Goal: Browse casually: Explore the website without a specific task or goal

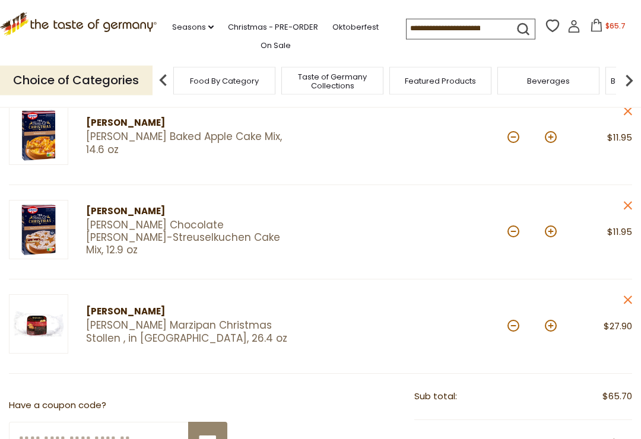
scroll to position [253, 0]
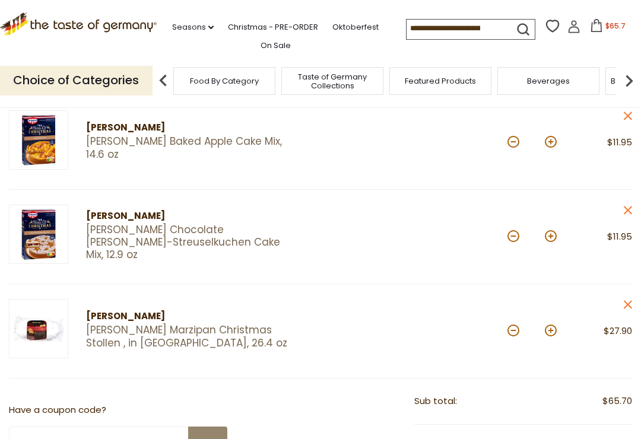
click at [509, 237] on button at bounding box center [514, 236] width 12 height 12
type input "*"
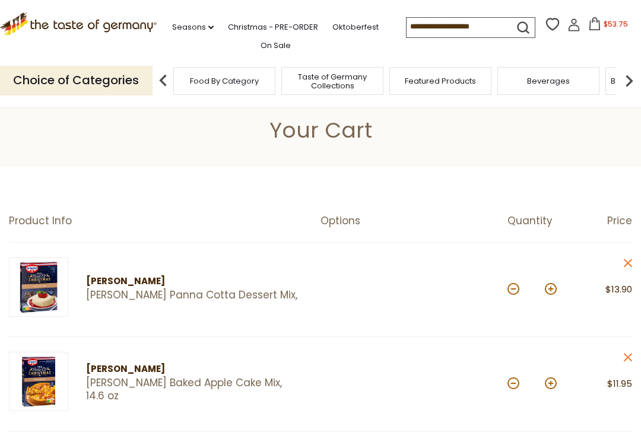
scroll to position [0, 0]
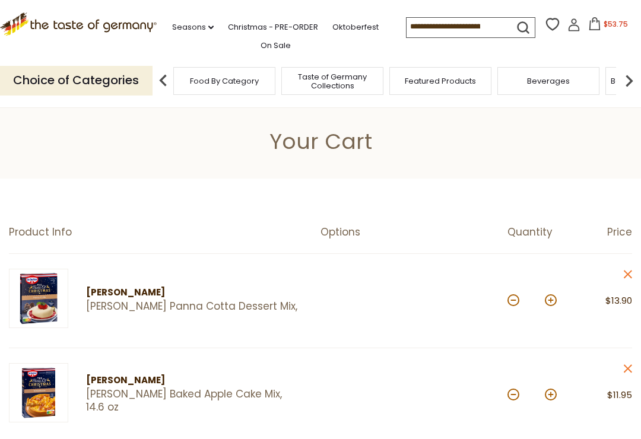
click at [405, 78] on span "Featured Products" at bounding box center [440, 81] width 71 height 9
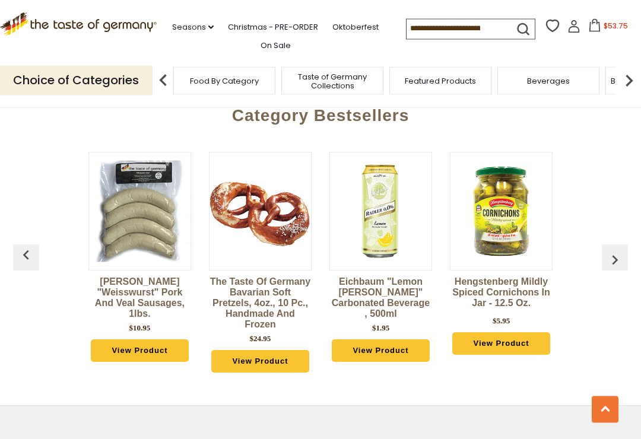
scroll to position [1309, 0]
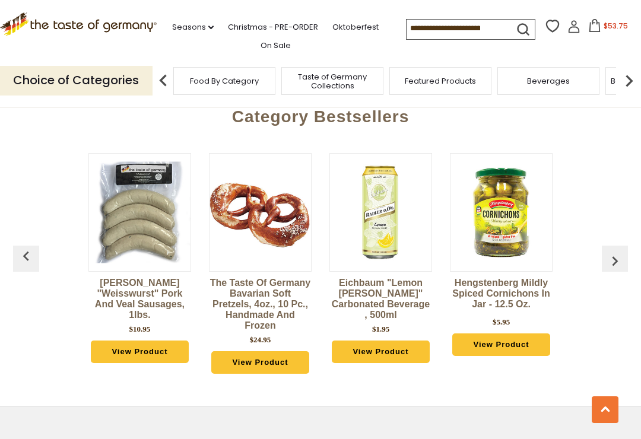
click at [289, 352] on link "View Product" at bounding box center [259, 363] width 97 height 23
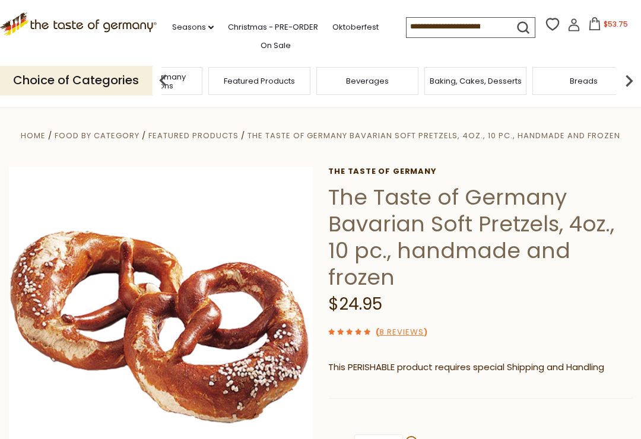
type input "***"
click at [199, 77] on span "Taste of Germany Collections" at bounding box center [151, 81] width 95 height 18
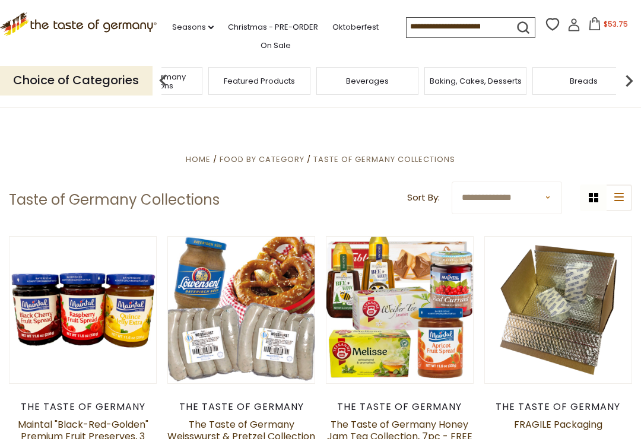
click at [199, 80] on span "Taste of Germany Collections" at bounding box center [151, 81] width 95 height 18
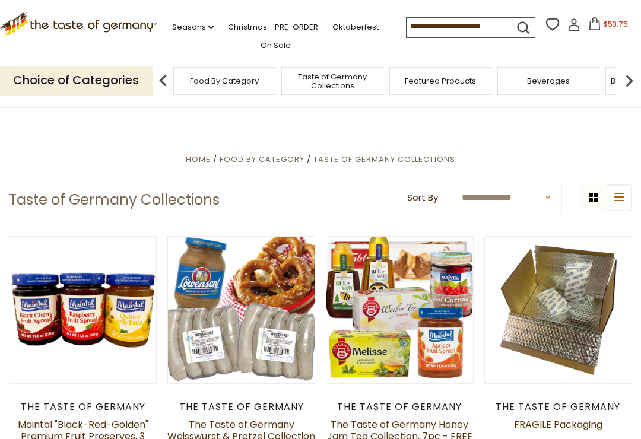
click at [105, 78] on p "Choice of Categories" at bounding box center [76, 80] width 153 height 29
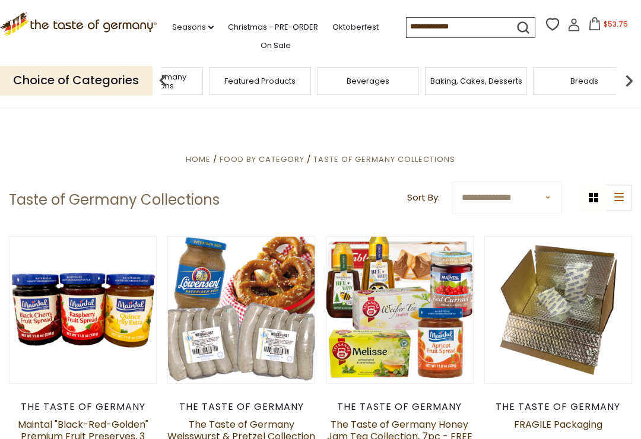
click at [200, 74] on span "Taste of Germany Collections" at bounding box center [152, 81] width 95 height 18
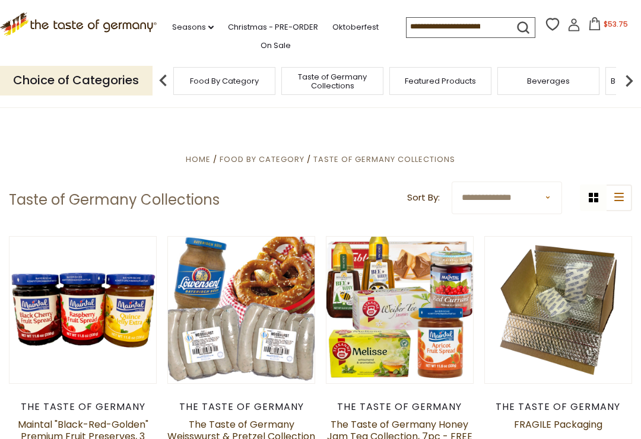
click at [638, 72] on img at bounding box center [630, 81] width 24 height 24
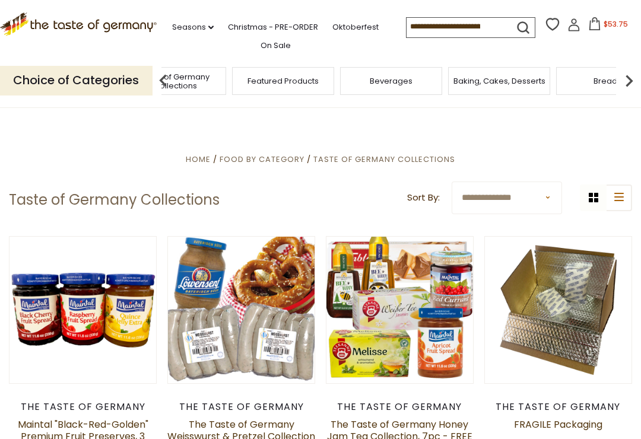
click at [624, 80] on img at bounding box center [630, 81] width 24 height 24
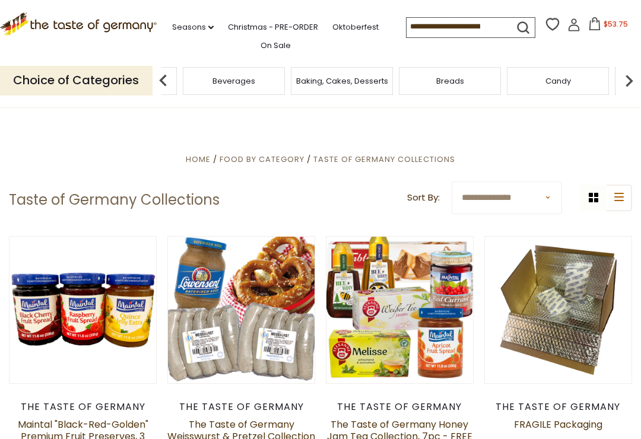
click at [634, 77] on img at bounding box center [630, 81] width 24 height 24
click at [632, 77] on img at bounding box center [630, 81] width 24 height 24
click at [635, 76] on img at bounding box center [630, 81] width 24 height 24
click at [633, 76] on img at bounding box center [630, 81] width 24 height 24
click at [634, 77] on img at bounding box center [630, 81] width 24 height 24
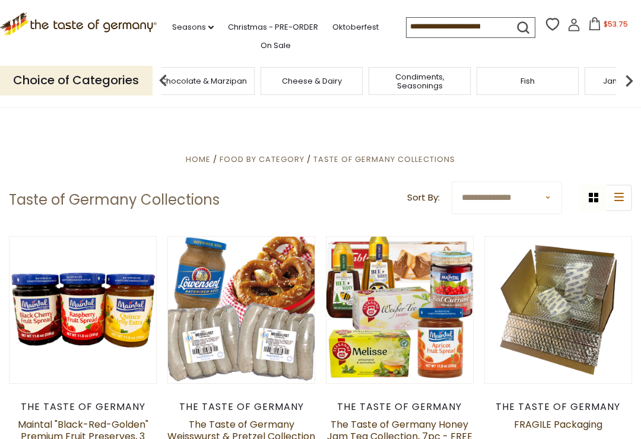
click at [640, 71] on img at bounding box center [630, 81] width 24 height 24
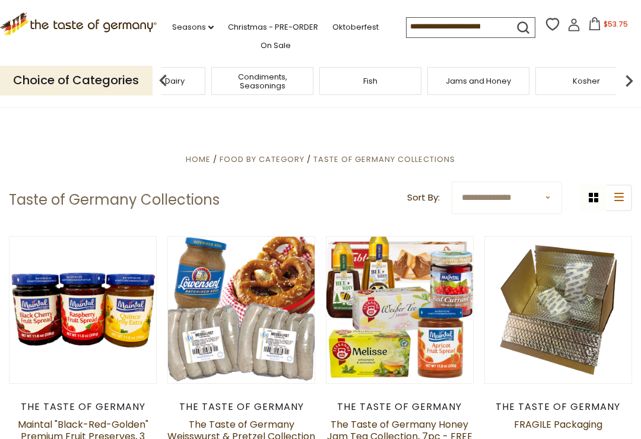
click at [621, 80] on img at bounding box center [630, 81] width 24 height 24
click at [310, 72] on div "Plant-Based" at bounding box center [259, 81] width 102 height 28
click at [633, 80] on img at bounding box center [630, 81] width 24 height 24
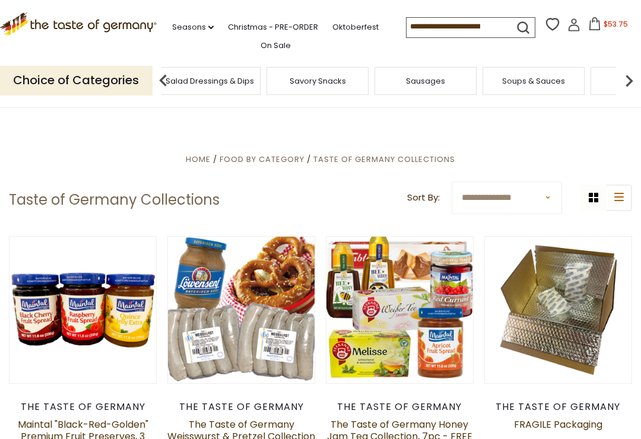
click at [626, 75] on img at bounding box center [630, 81] width 24 height 24
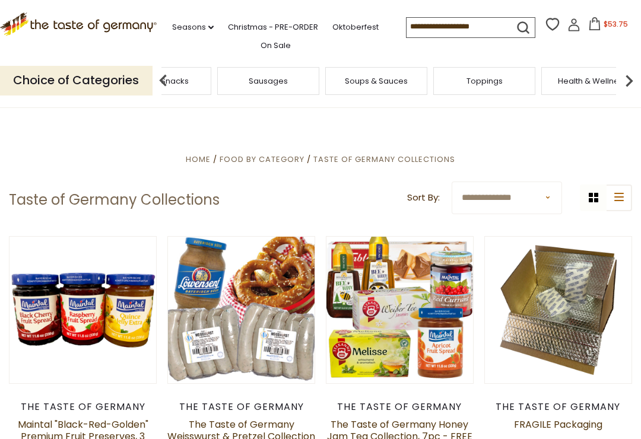
click at [630, 74] on img at bounding box center [630, 81] width 24 height 24
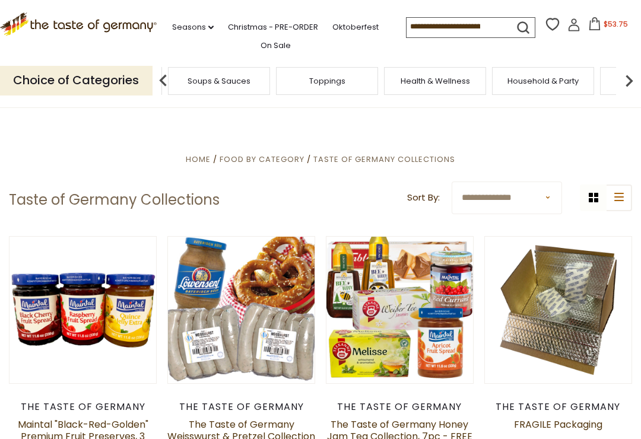
click at [160, 81] on img at bounding box center [163, 81] width 24 height 24
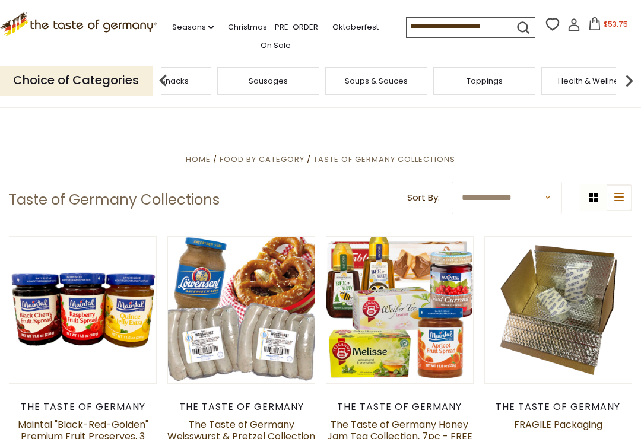
click at [151, 78] on img at bounding box center [163, 81] width 24 height 24
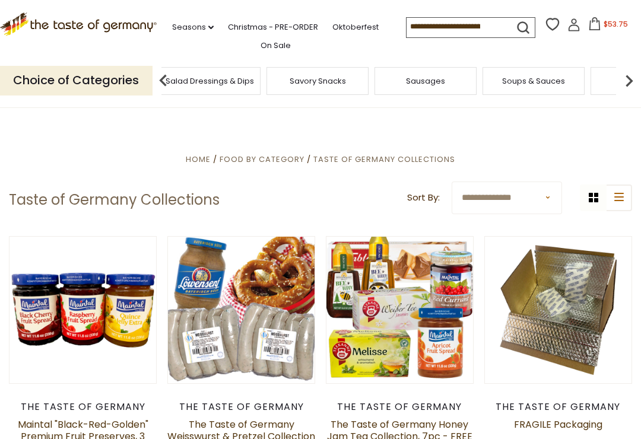
click at [154, 73] on img at bounding box center [163, 81] width 24 height 24
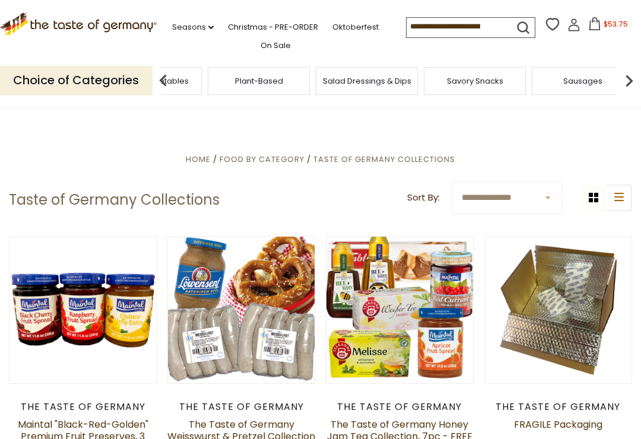
click at [161, 78] on img at bounding box center [163, 81] width 24 height 24
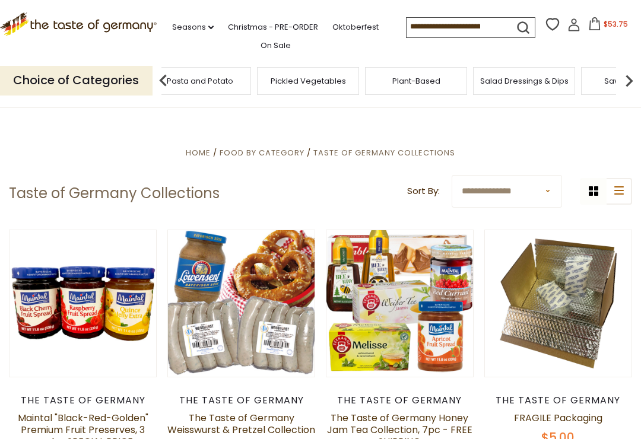
scroll to position [10, 0]
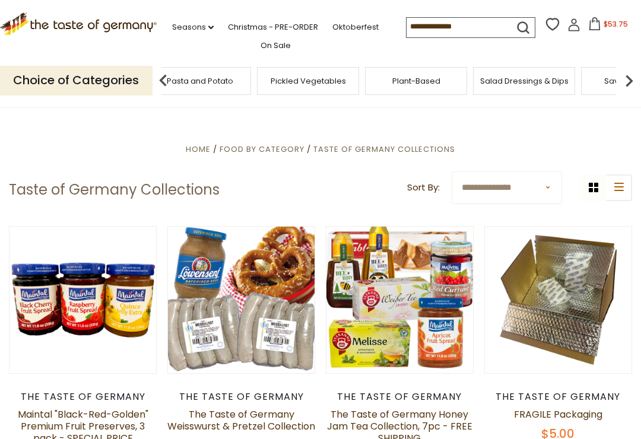
click at [257, 77] on div "Pickled Vegetables" at bounding box center [308, 81] width 102 height 28
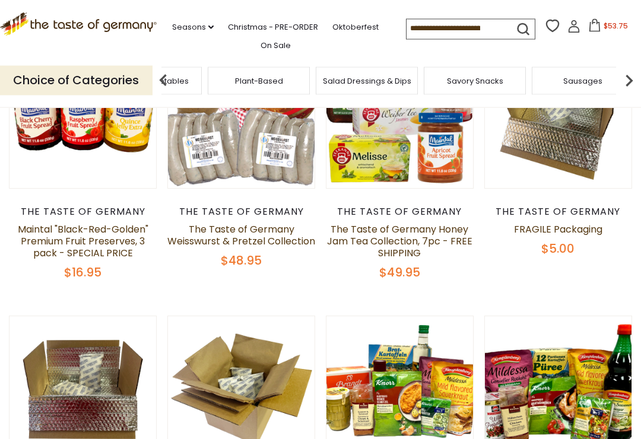
scroll to position [0, 0]
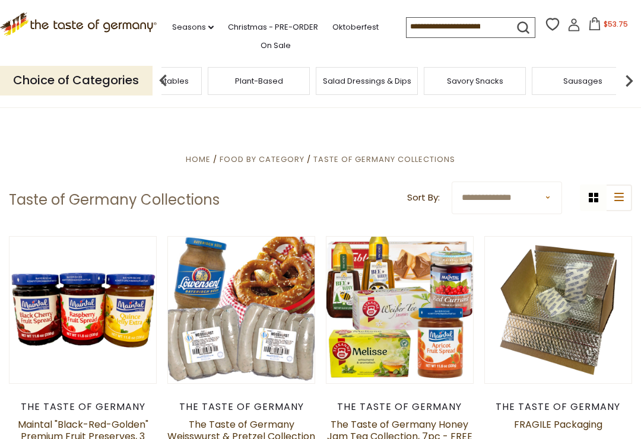
click at [107, 76] on p "Choice of Categories" at bounding box center [76, 80] width 153 height 29
click at [115, 77] on p "Choice of Categories" at bounding box center [76, 80] width 153 height 29
click at [113, 86] on p "Choice of Categories" at bounding box center [76, 80] width 153 height 29
click at [191, 29] on link "Seasons dropdown_arrow" at bounding box center [193, 27] width 42 height 13
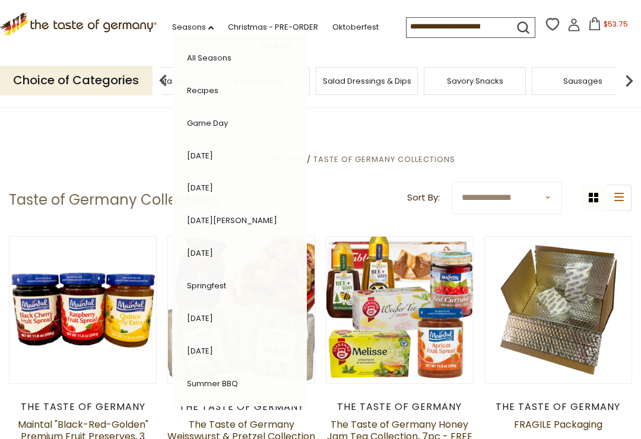
click at [119, 84] on p "Choice of Categories" at bounding box center [76, 80] width 153 height 29
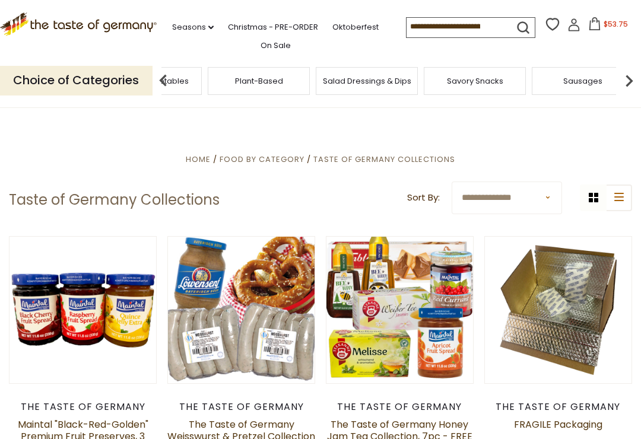
click at [113, 75] on p "Choice of Categories" at bounding box center [76, 80] width 153 height 29
click at [178, 77] on span "Plant-Based" at bounding box center [153, 81] width 48 height 9
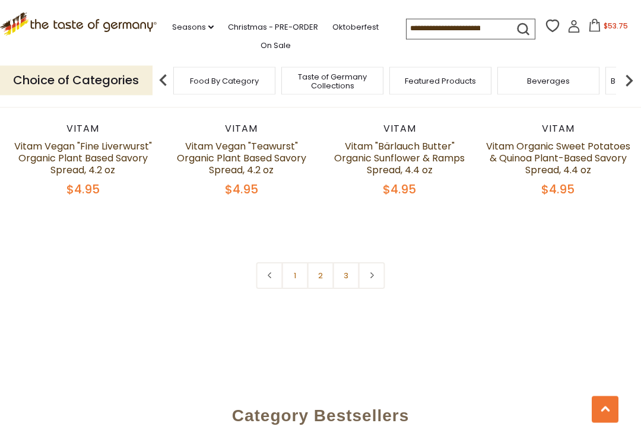
scroll to position [2480, 0]
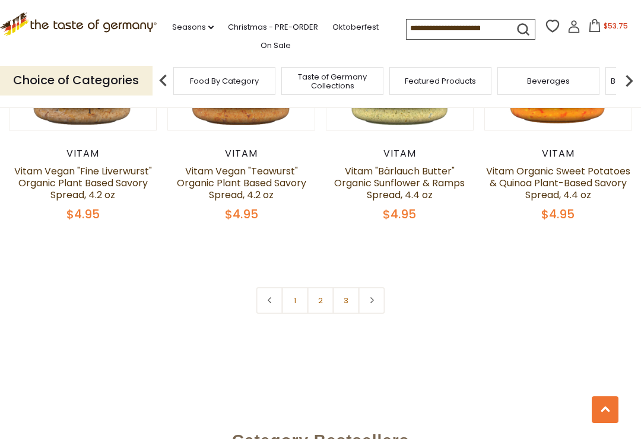
click at [326, 292] on link "2" at bounding box center [321, 300] width 27 height 27
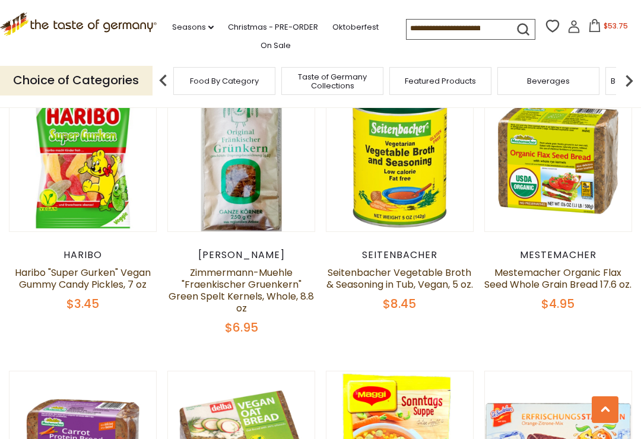
scroll to position [724, 0]
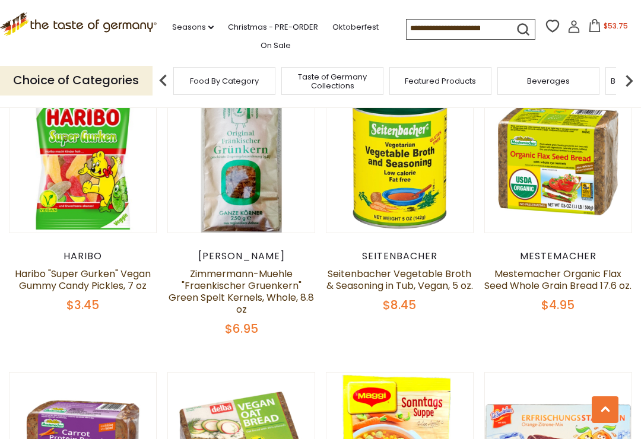
click at [285, 72] on span "Taste of Germany Collections" at bounding box center [332, 81] width 95 height 18
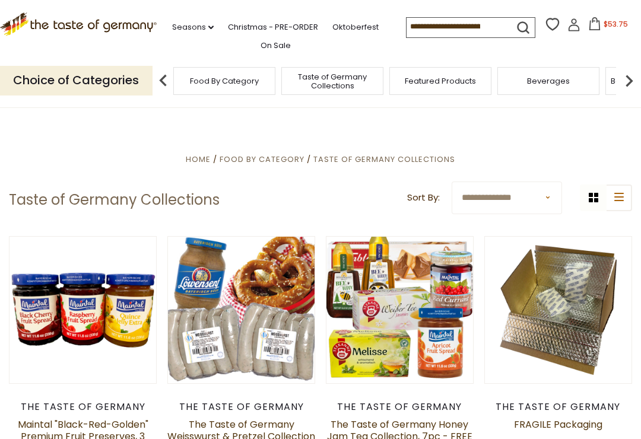
click at [633, 75] on img at bounding box center [630, 81] width 24 height 24
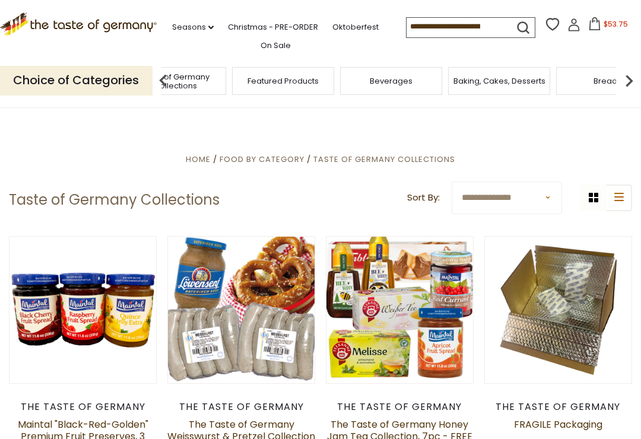
click at [625, 75] on img at bounding box center [630, 81] width 24 height 24
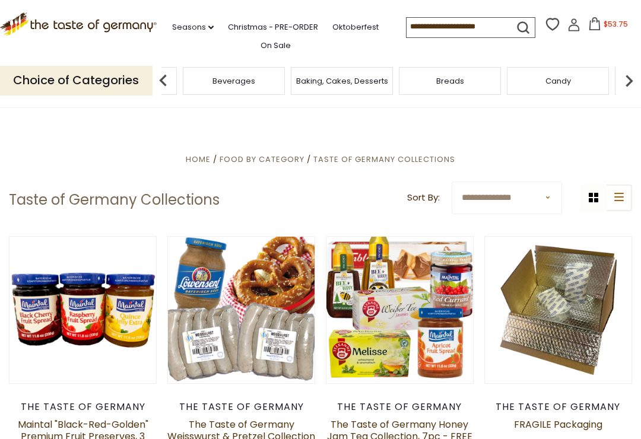
click at [633, 75] on img at bounding box center [630, 81] width 24 height 24
click at [625, 80] on img at bounding box center [630, 81] width 24 height 24
click at [630, 77] on img at bounding box center [630, 81] width 24 height 24
click at [634, 76] on img at bounding box center [630, 81] width 24 height 24
click at [629, 77] on img at bounding box center [630, 81] width 24 height 24
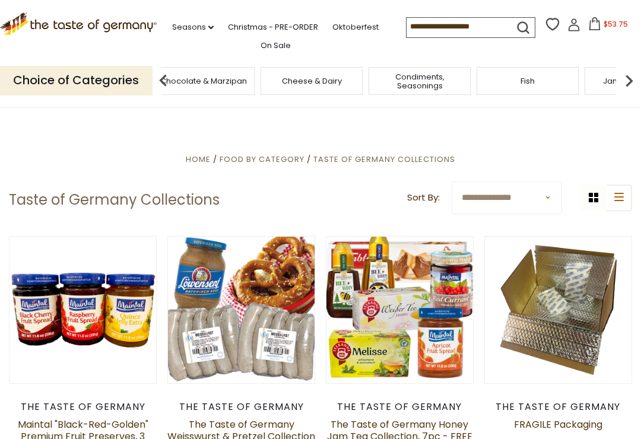
click at [632, 77] on img at bounding box center [630, 81] width 24 height 24
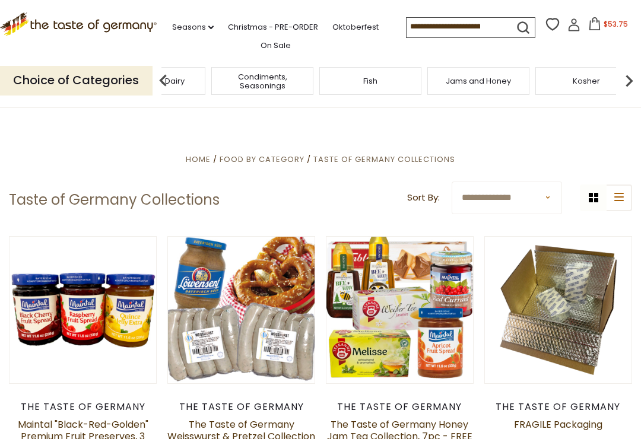
click at [634, 78] on img at bounding box center [630, 81] width 24 height 24
click at [283, 77] on span "Plant-Based" at bounding box center [259, 81] width 48 height 9
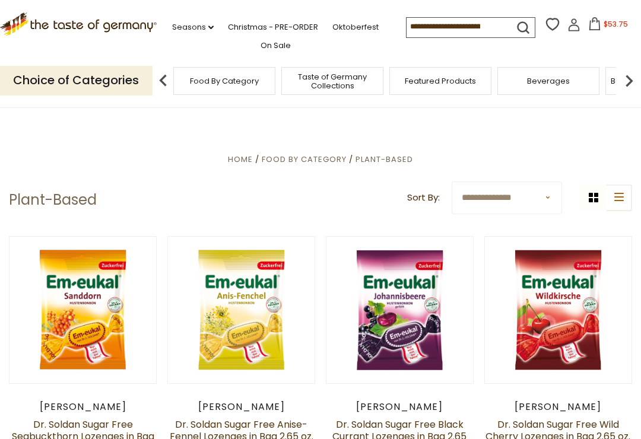
click at [473, 30] on input at bounding box center [457, 26] width 100 height 17
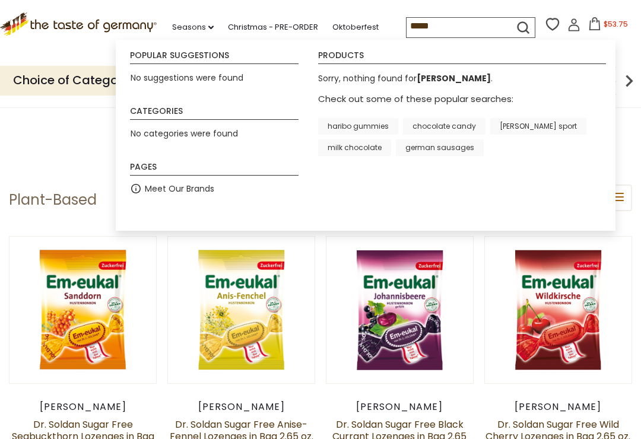
type input "******"
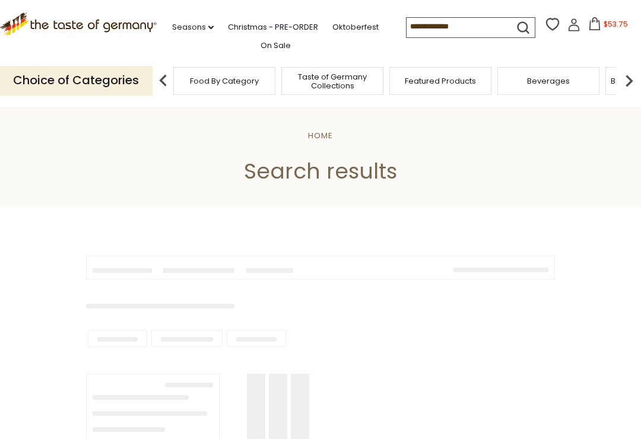
type input "******"
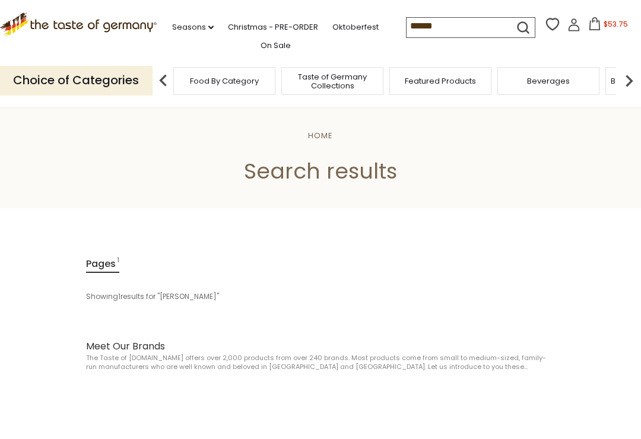
click at [151, 293] on div "Showing 1 results for " [PERSON_NAME] "" at bounding box center [230, 297] width 288 height 20
click at [143, 295] on div "Showing 1 results for " knodel "" at bounding box center [230, 297] width 288 height 20
click at [267, 48] on link "On Sale" at bounding box center [276, 45] width 30 height 13
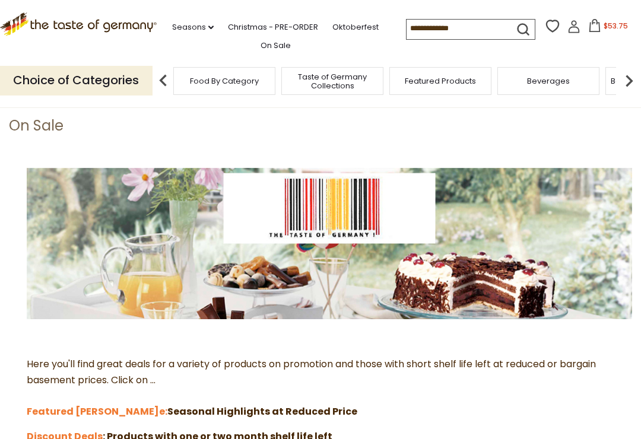
scroll to position [74, 0]
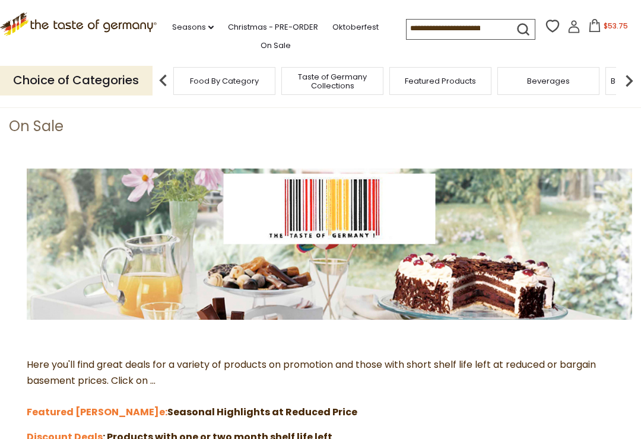
click at [285, 83] on span "Taste of Germany Collections" at bounding box center [332, 81] width 95 height 18
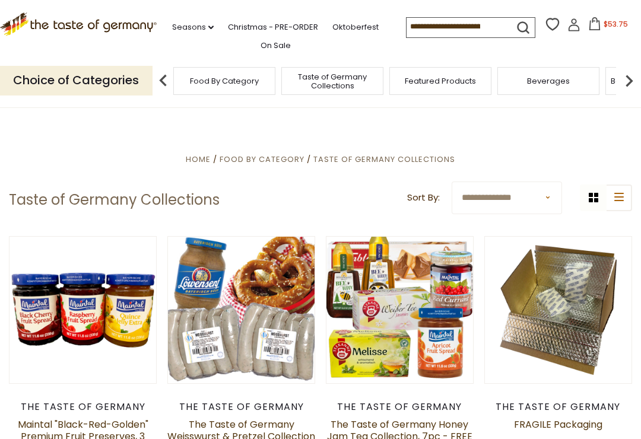
click at [631, 74] on img at bounding box center [630, 81] width 24 height 24
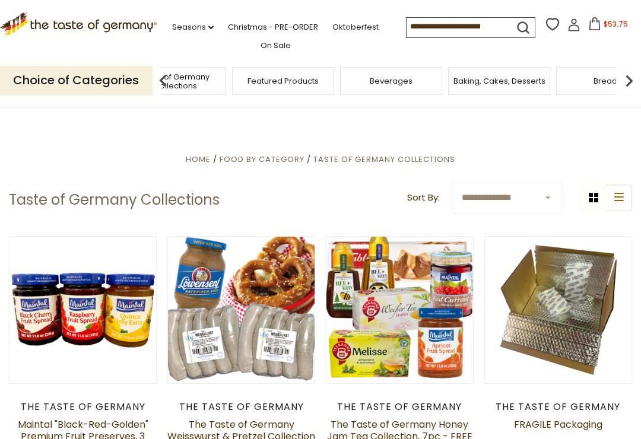
click at [625, 76] on img at bounding box center [630, 81] width 24 height 24
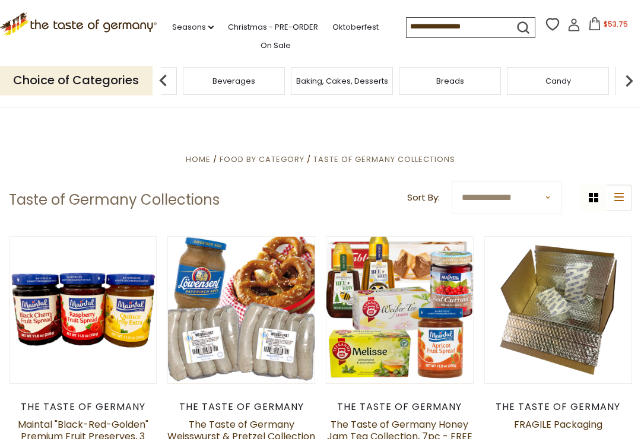
click at [635, 75] on img at bounding box center [630, 81] width 24 height 24
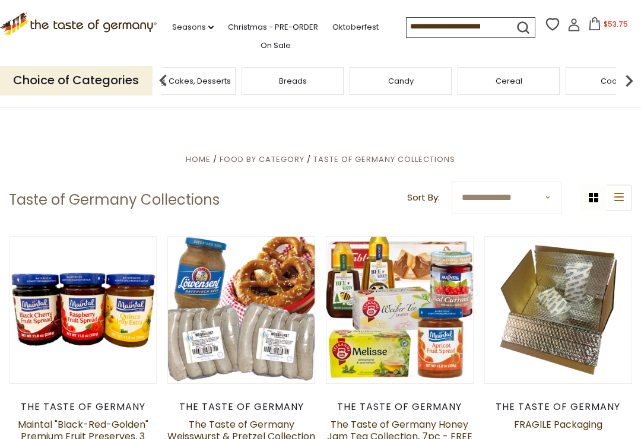
click at [634, 75] on img at bounding box center [630, 81] width 24 height 24
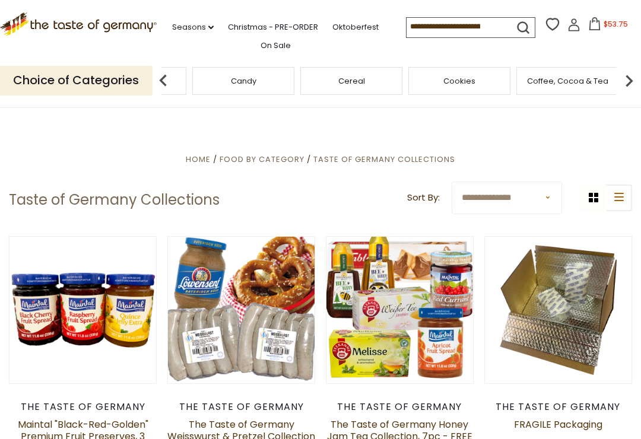
click at [515, 27] on icon "submit" at bounding box center [523, 28] width 16 height 16
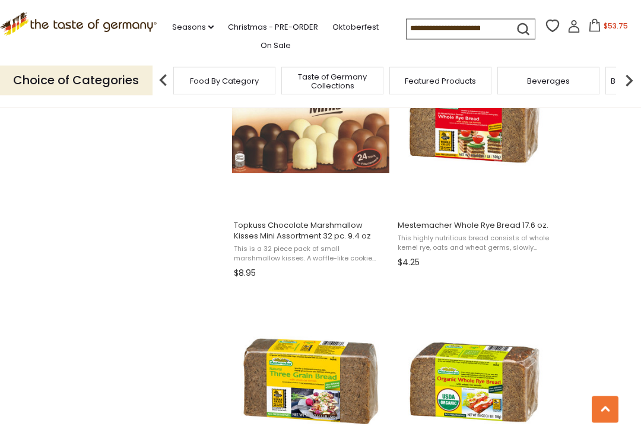
scroll to position [1331, 0]
click at [635, 77] on img at bounding box center [630, 81] width 24 height 24
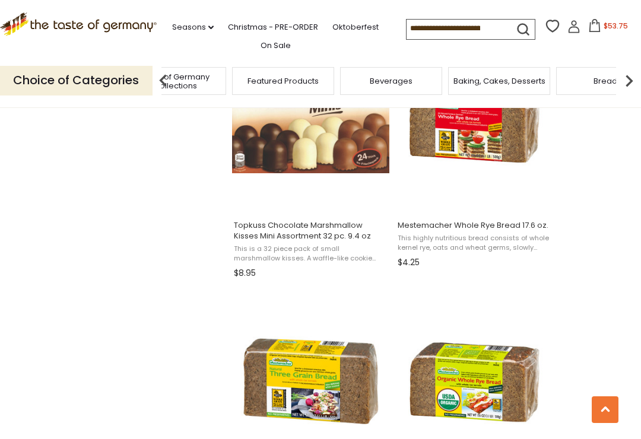
click at [626, 75] on img at bounding box center [630, 81] width 24 height 24
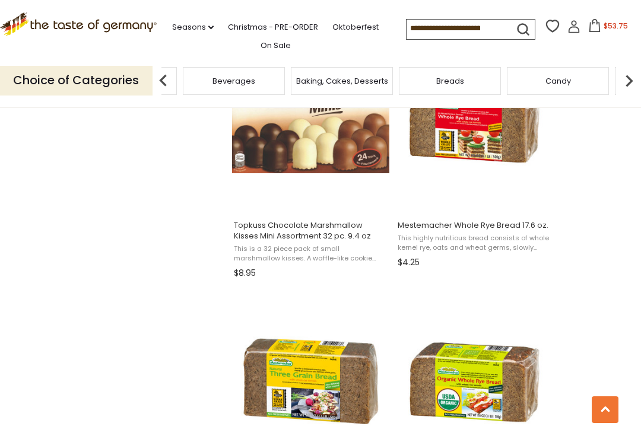
click at [623, 79] on img at bounding box center [630, 81] width 24 height 24
click at [632, 77] on img at bounding box center [630, 81] width 24 height 24
click at [638, 75] on img at bounding box center [630, 81] width 24 height 24
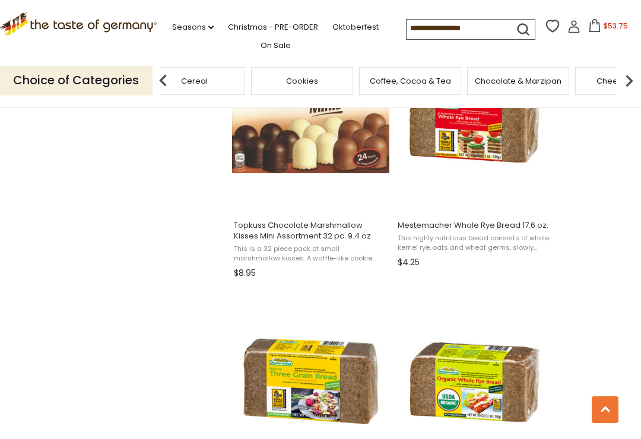
click at [637, 75] on img at bounding box center [630, 81] width 24 height 24
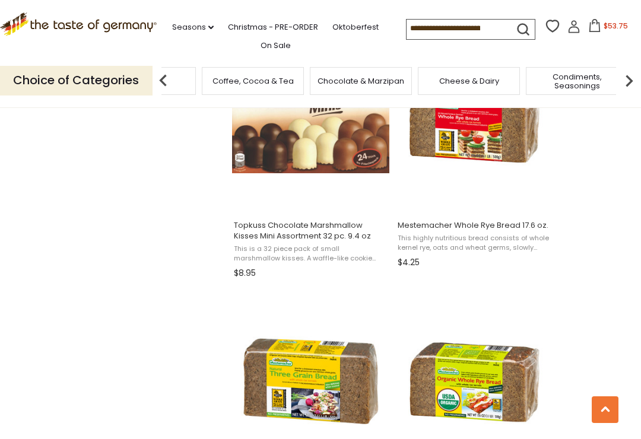
click at [632, 77] on img at bounding box center [630, 81] width 24 height 24
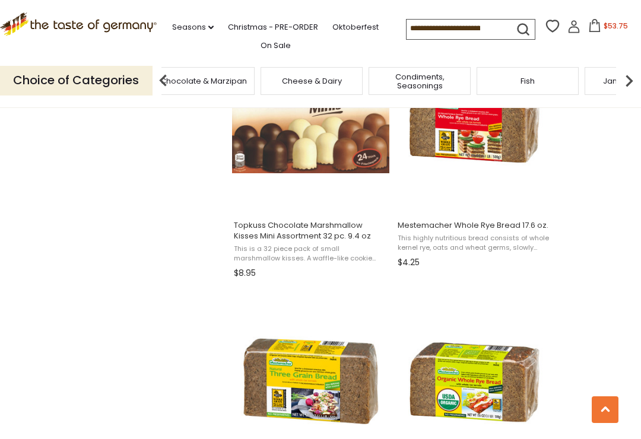
click at [637, 74] on img at bounding box center [630, 81] width 24 height 24
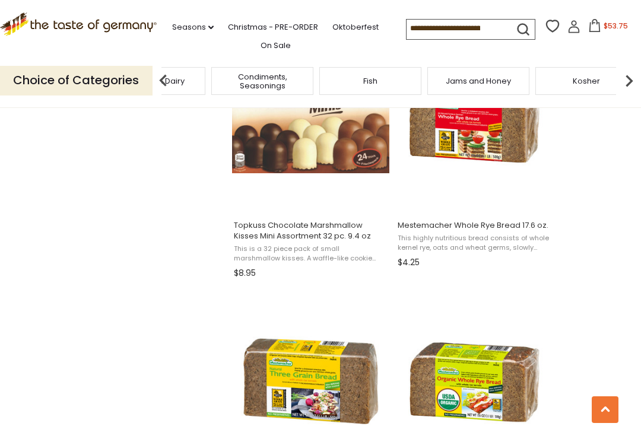
click at [634, 79] on img at bounding box center [630, 81] width 24 height 24
click at [309, 75] on div "Plant-Based" at bounding box center [258, 81] width 102 height 28
click at [635, 77] on img at bounding box center [630, 81] width 24 height 24
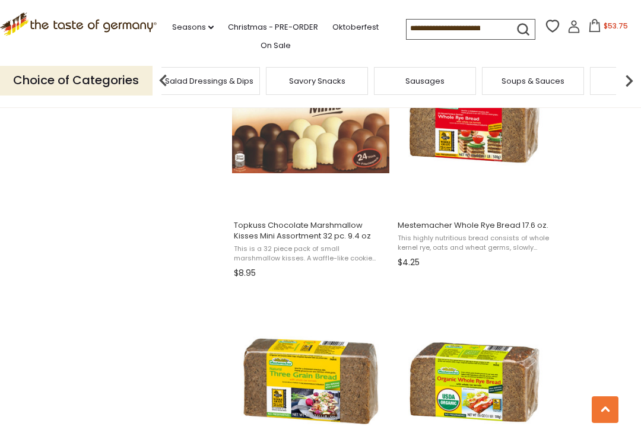
click at [98, 66] on p "Choice of Categories" at bounding box center [76, 80] width 153 height 29
click at [107, 79] on p "Choice of Categories" at bounding box center [76, 80] width 153 height 29
click at [116, 75] on p "Choice of Categories" at bounding box center [76, 80] width 153 height 29
click at [113, 79] on p "Choice of Categories" at bounding box center [76, 80] width 153 height 29
click at [125, 71] on p "Choice of Categories" at bounding box center [76, 80] width 153 height 29
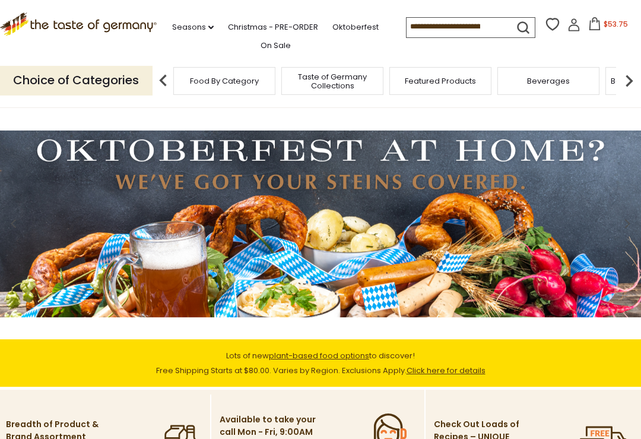
click at [640, 74] on img at bounding box center [630, 81] width 24 height 24
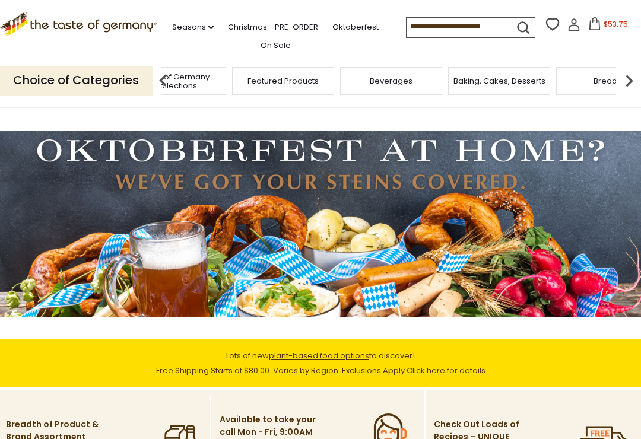
click at [633, 77] on img at bounding box center [630, 81] width 24 height 24
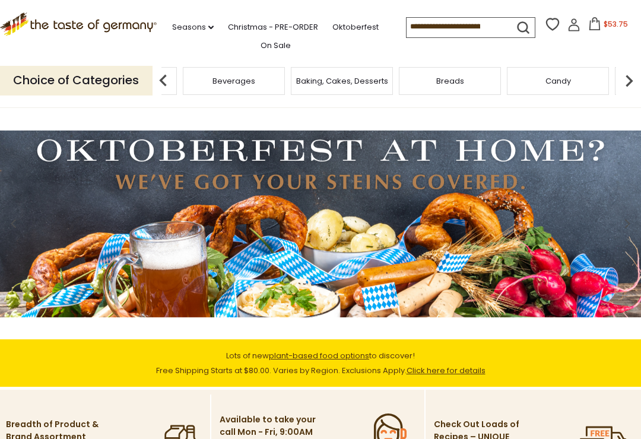
click at [635, 81] on img at bounding box center [630, 81] width 24 height 24
click at [638, 78] on img at bounding box center [630, 81] width 24 height 24
click at [633, 78] on img at bounding box center [630, 81] width 24 height 24
click at [634, 81] on img at bounding box center [630, 81] width 24 height 24
click at [633, 80] on img at bounding box center [630, 81] width 24 height 24
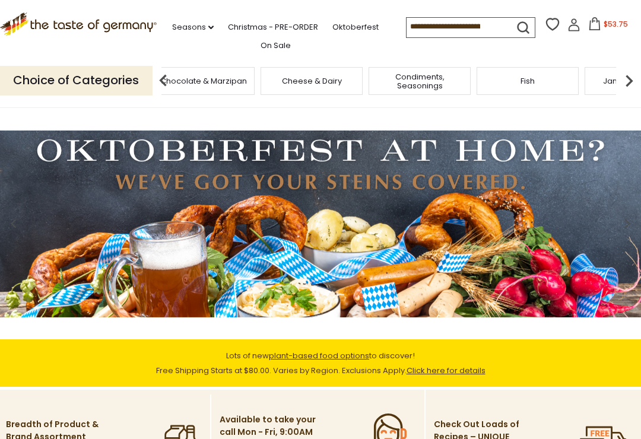
click at [635, 80] on img at bounding box center [630, 81] width 24 height 24
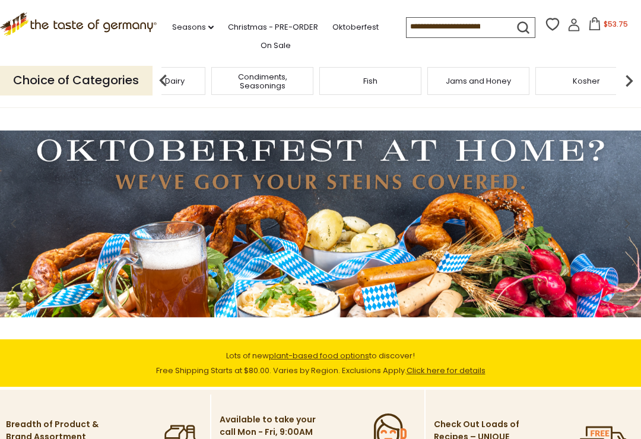
click at [641, 70] on img at bounding box center [630, 81] width 24 height 24
click at [310, 77] on div "Plant-Based" at bounding box center [259, 81] width 102 height 28
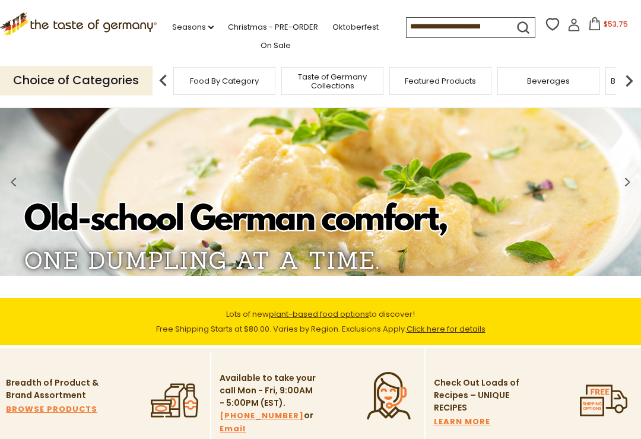
click at [39, 27] on icon at bounding box center [78, 22] width 157 height 20
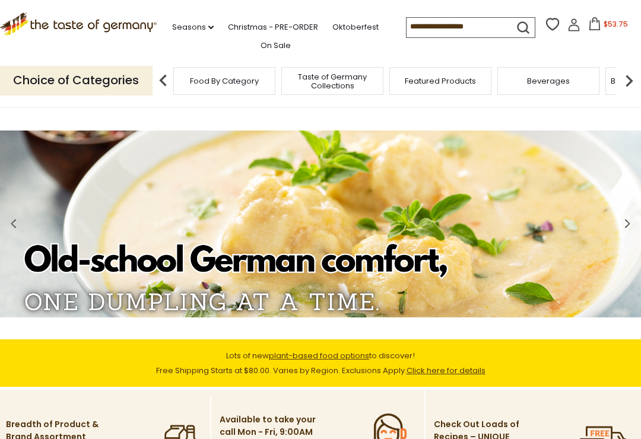
click at [162, 80] on img at bounding box center [163, 81] width 24 height 24
click at [166, 83] on img at bounding box center [163, 81] width 24 height 24
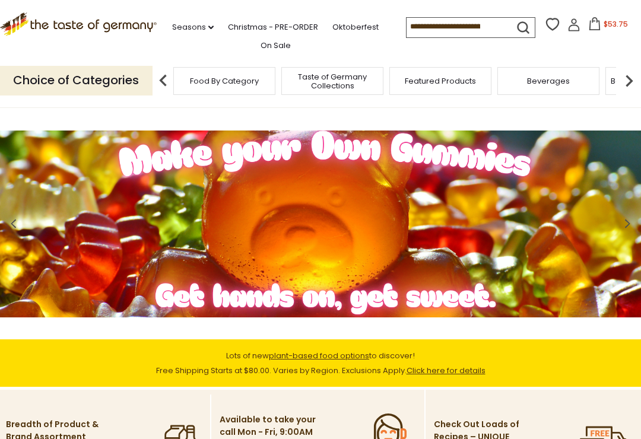
click at [166, 72] on img at bounding box center [163, 81] width 24 height 24
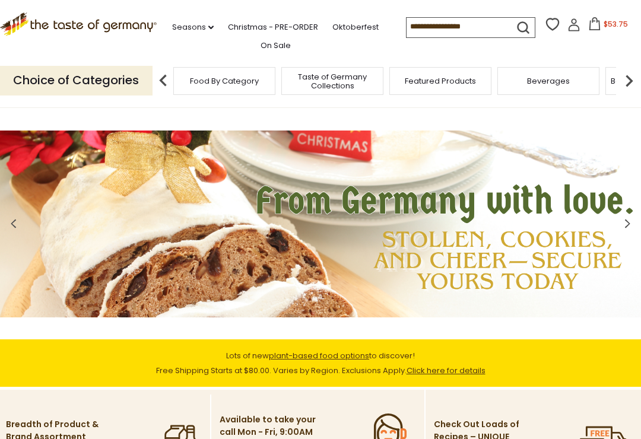
click at [625, 78] on img at bounding box center [630, 81] width 24 height 24
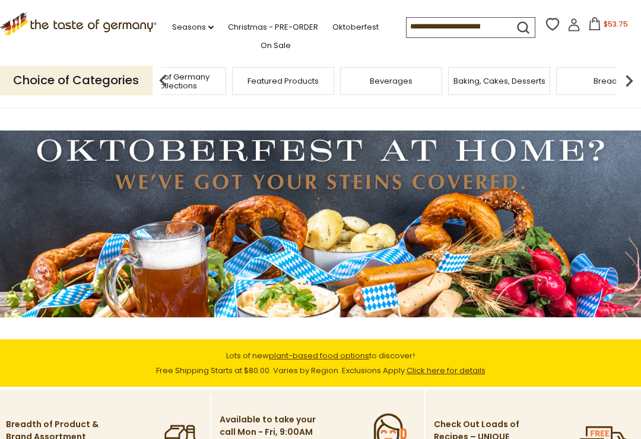
click at [632, 75] on img at bounding box center [630, 81] width 24 height 24
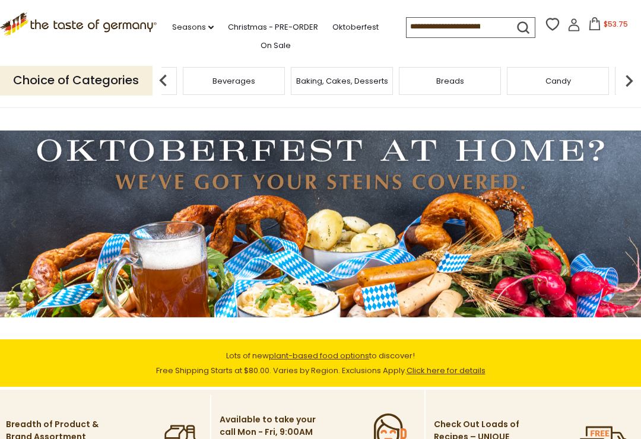
click at [627, 78] on img at bounding box center [630, 81] width 24 height 24
click at [634, 76] on img at bounding box center [630, 81] width 24 height 24
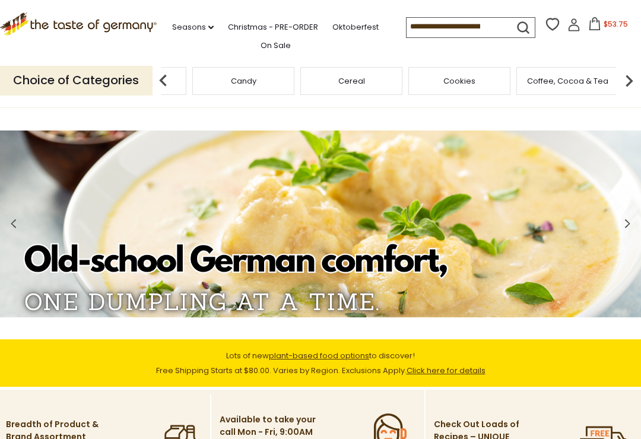
click at [633, 77] on img at bounding box center [630, 81] width 24 height 24
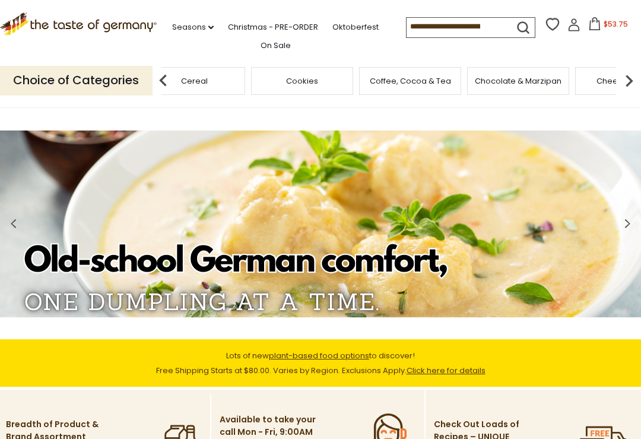
click at [635, 75] on img at bounding box center [630, 81] width 24 height 24
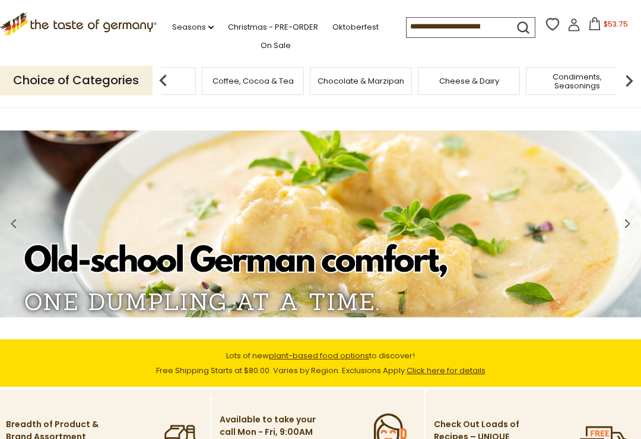
click at [633, 77] on img at bounding box center [630, 81] width 24 height 24
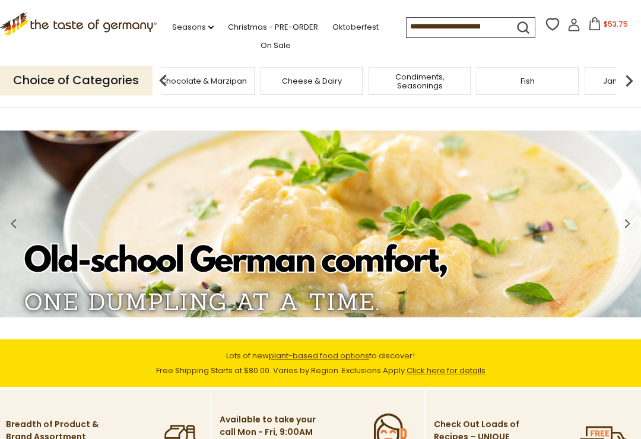
click at [632, 78] on img at bounding box center [630, 81] width 24 height 24
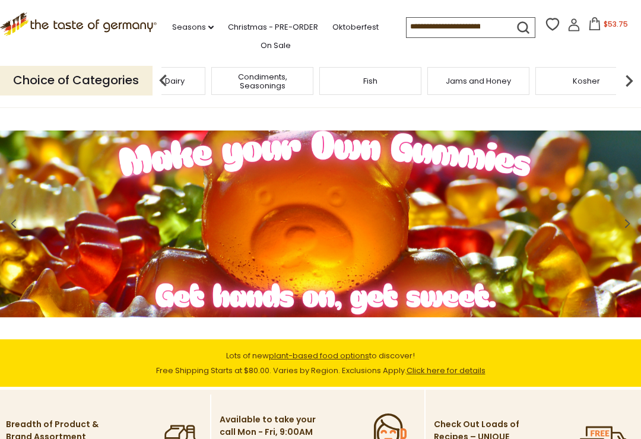
click at [634, 76] on img at bounding box center [630, 81] width 24 height 24
click at [310, 75] on div "Plant-Based" at bounding box center [259, 81] width 102 height 28
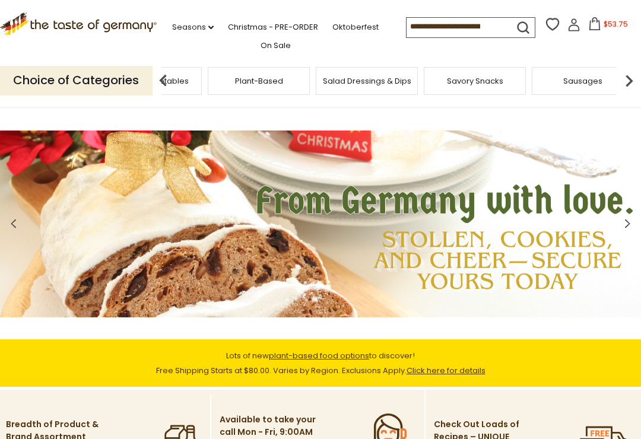
click at [632, 77] on img at bounding box center [630, 81] width 24 height 24
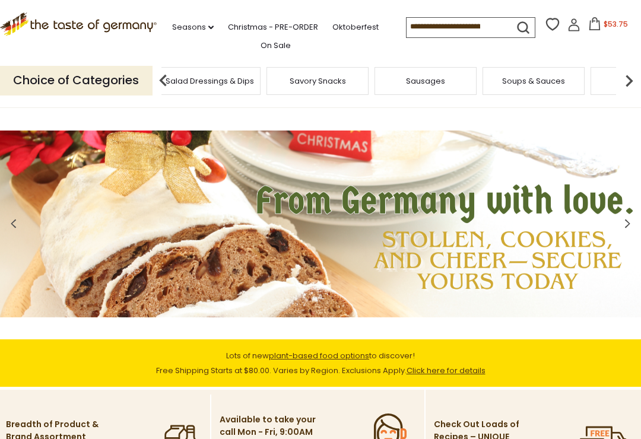
click at [626, 72] on img at bounding box center [630, 81] width 24 height 24
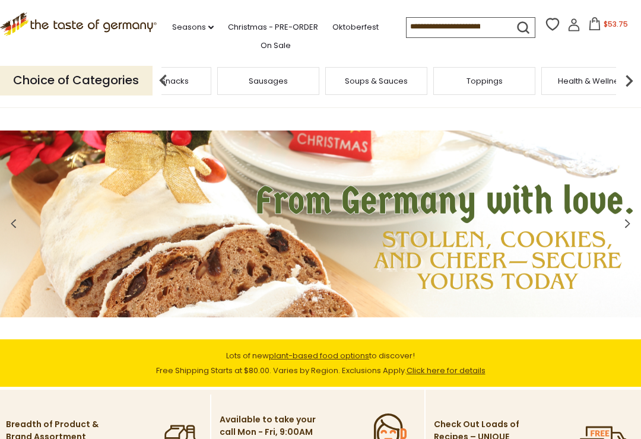
click at [633, 75] on img at bounding box center [630, 81] width 24 height 24
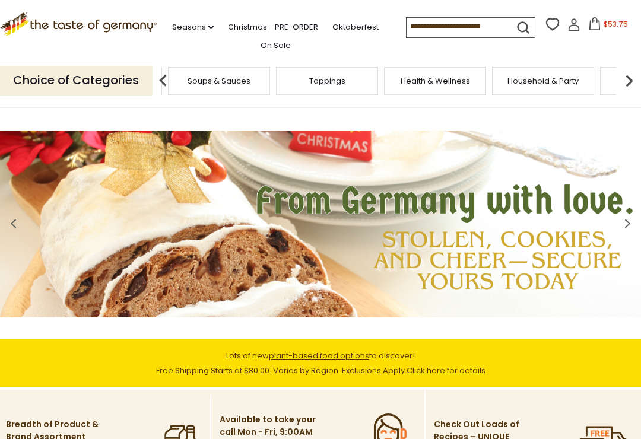
click at [631, 78] on img at bounding box center [630, 81] width 24 height 24
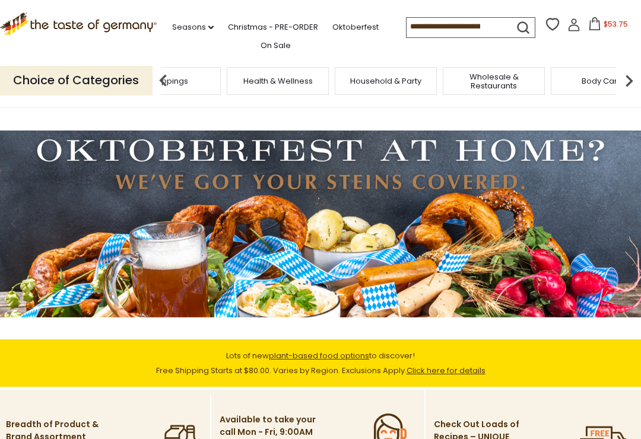
click at [638, 77] on img at bounding box center [630, 81] width 24 height 24
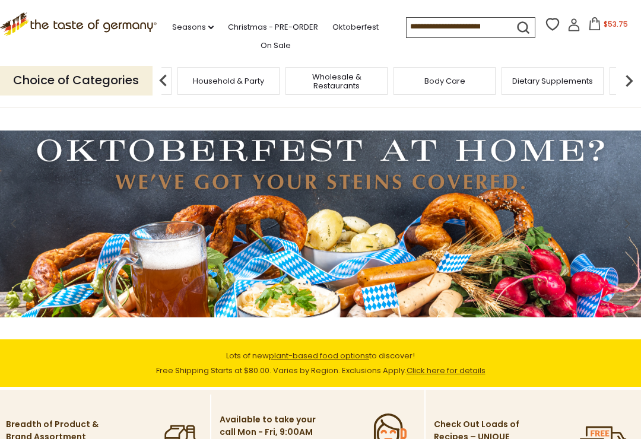
click at [634, 77] on img at bounding box center [630, 81] width 24 height 24
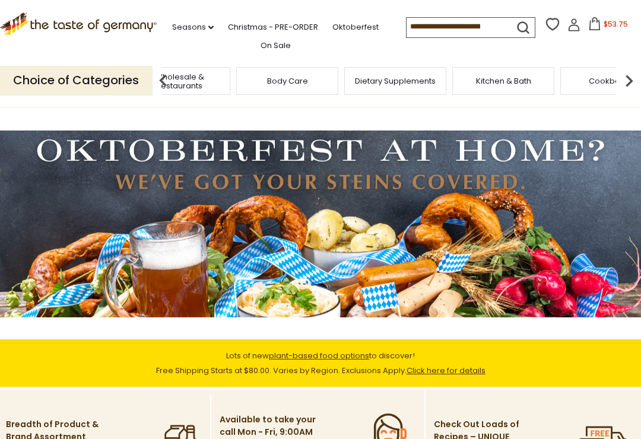
click at [632, 80] on img at bounding box center [630, 81] width 24 height 24
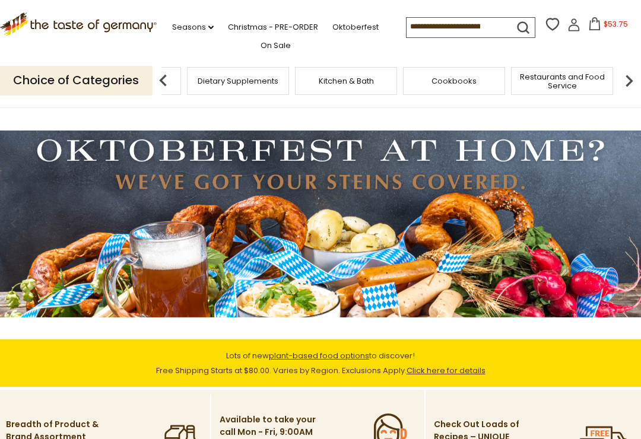
click at [640, 77] on img at bounding box center [630, 81] width 24 height 24
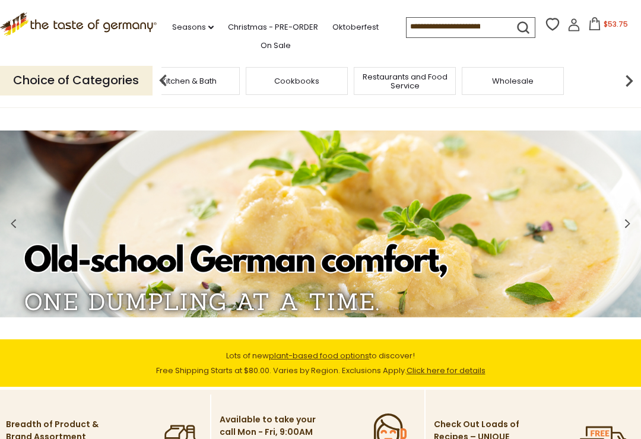
click at [640, 75] on img at bounding box center [630, 81] width 24 height 24
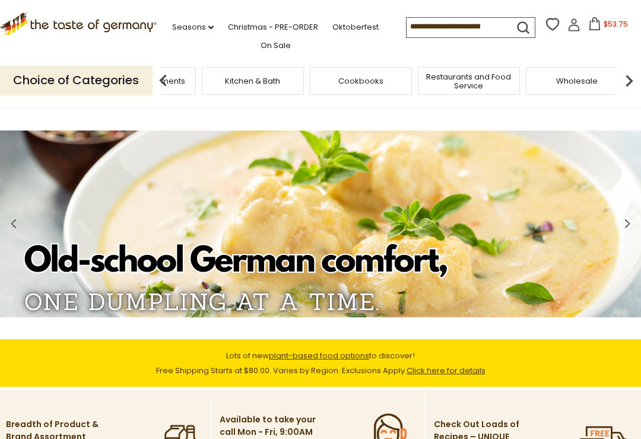
click at [338, 77] on span "Cookbooks" at bounding box center [360, 81] width 45 height 9
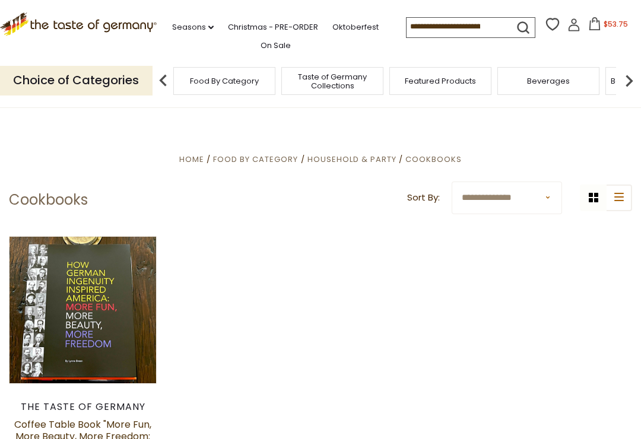
click at [162, 69] on img at bounding box center [163, 81] width 24 height 24
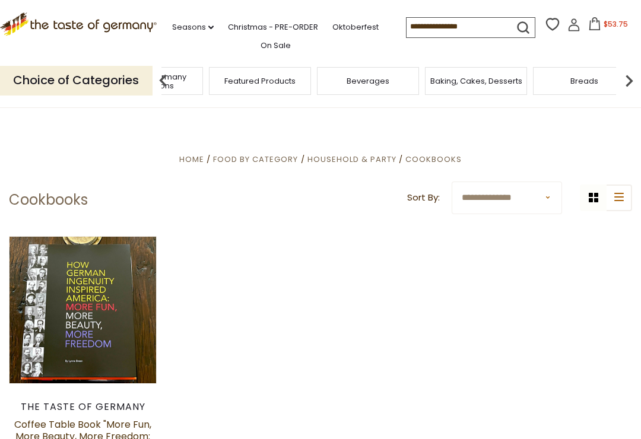
click at [200, 75] on span "Taste of Germany Collections" at bounding box center [152, 81] width 95 height 18
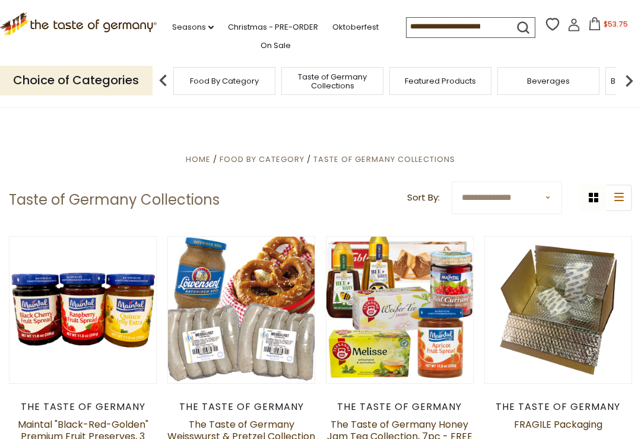
click at [620, 191] on button "list icon" at bounding box center [619, 198] width 27 height 27
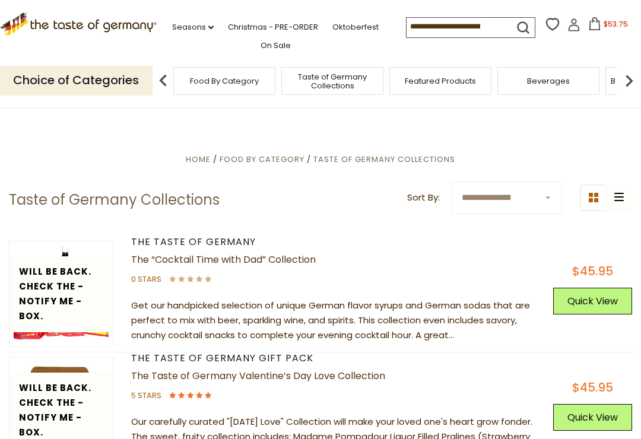
click at [632, 81] on img at bounding box center [630, 81] width 24 height 24
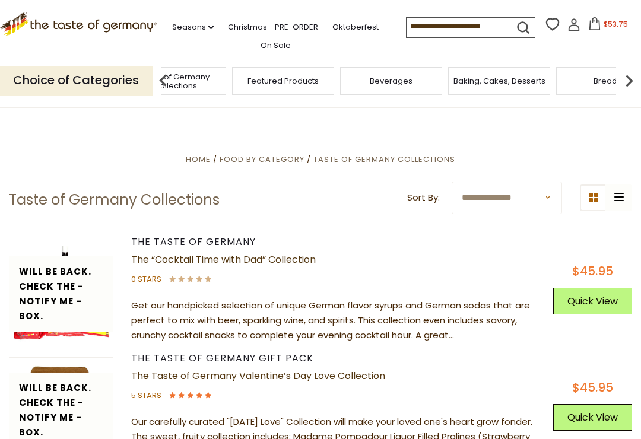
click at [632, 80] on img at bounding box center [630, 81] width 24 height 24
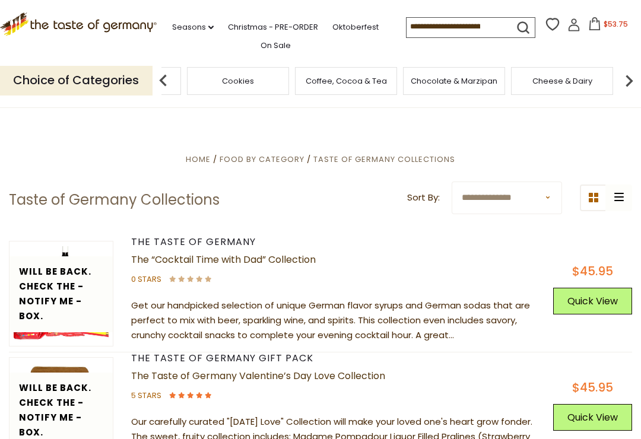
click at [289, 81] on div "Cookies" at bounding box center [238, 81] width 102 height 28
click at [571, 69] on div "Cheese & Dairy" at bounding box center [562, 81] width 102 height 28
click at [492, 83] on div "Food By Category Taste of Germany Collections Featured Products [GEOGRAPHIC_DAT…" at bounding box center [129, 81] width 3566 height 28
click at [305, 78] on div "Soups & Sauces" at bounding box center [253, 81] width 102 height 28
click at [311, 75] on div "Body Care" at bounding box center [260, 81] width 102 height 28
